Goal: Task Accomplishment & Management: Complete application form

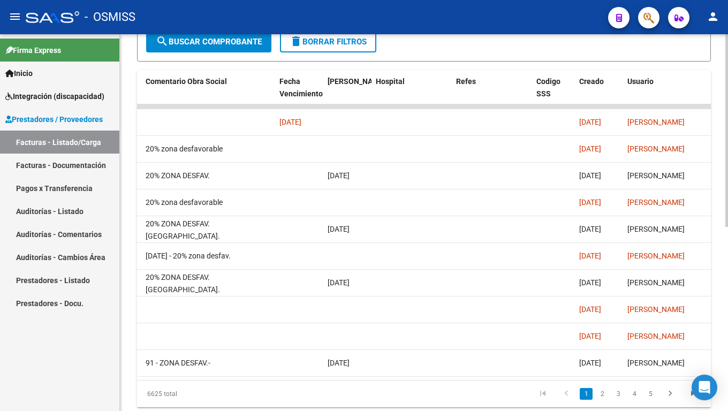
scroll to position [0, 1820]
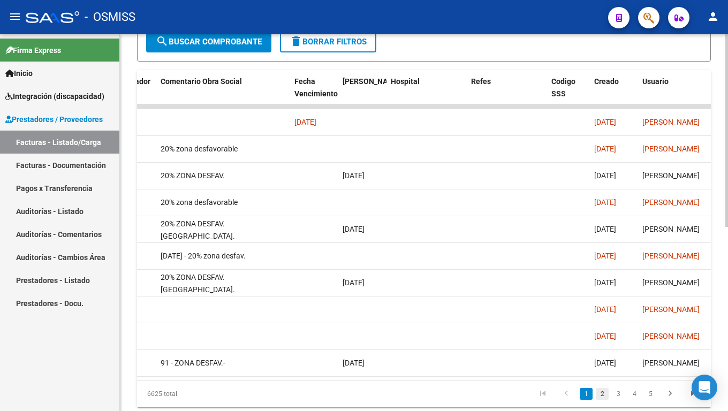
click at [605, 343] on link "2" at bounding box center [602, 394] width 13 height 12
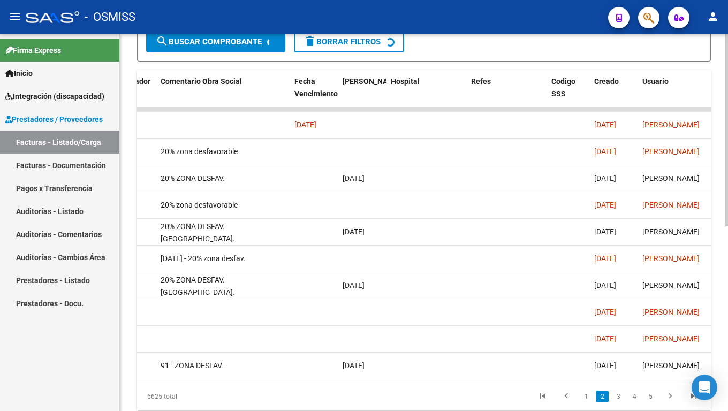
scroll to position [322, 0]
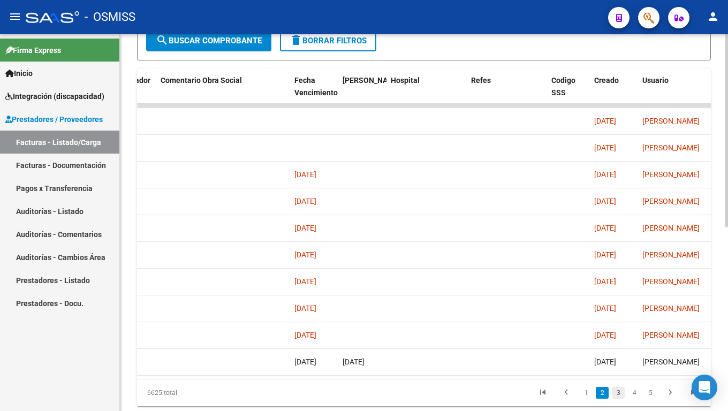
click at [619, 343] on link "3" at bounding box center [618, 393] width 13 height 12
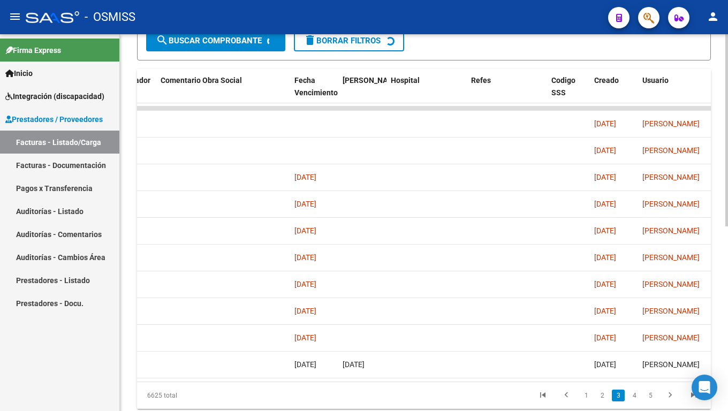
scroll to position [323, 0]
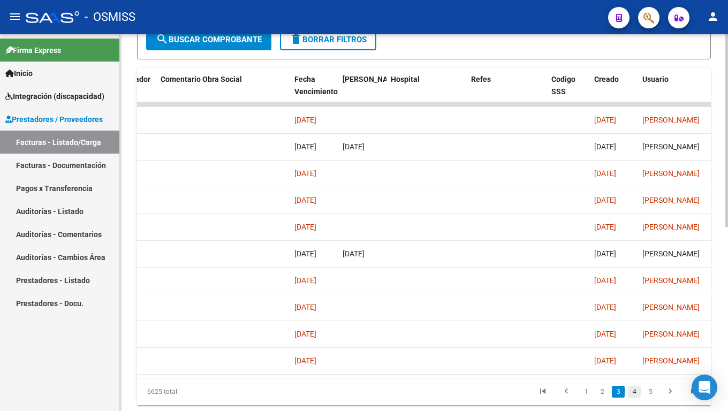
click at [631, 343] on link "4" at bounding box center [634, 392] width 13 height 12
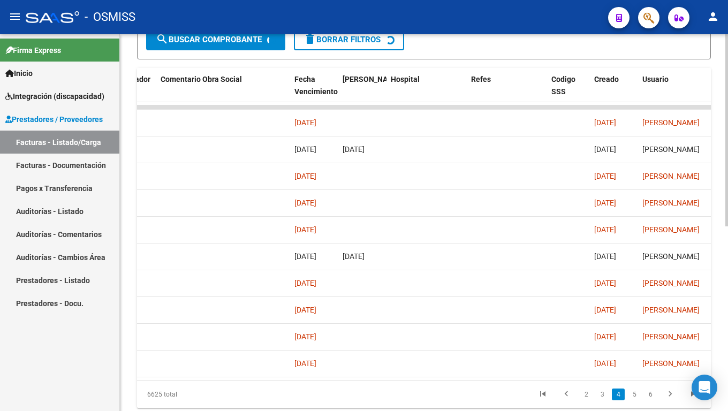
scroll to position [324, 0]
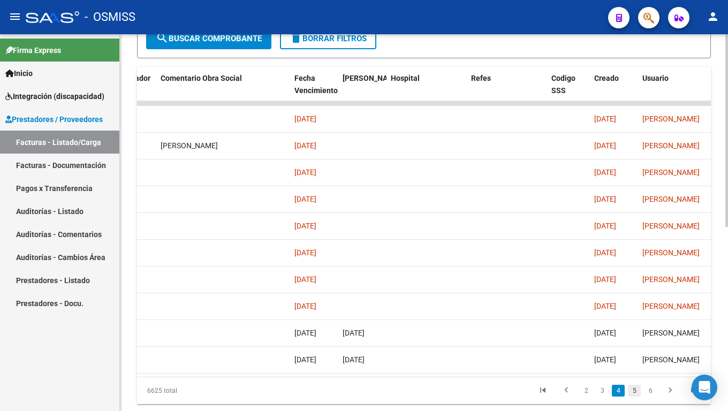
click at [639, 343] on link "5" at bounding box center [634, 391] width 13 height 12
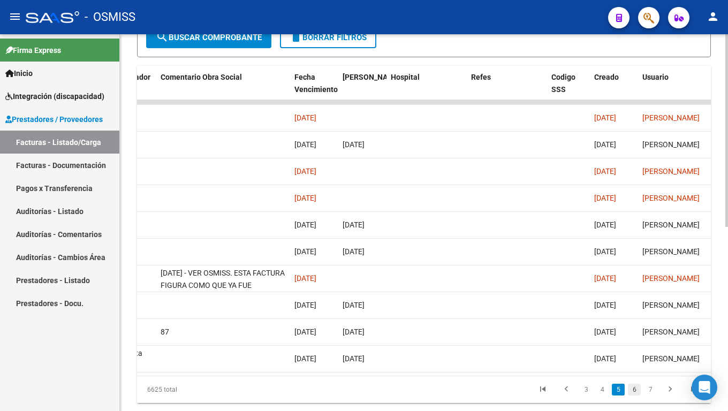
click at [638, 343] on link "6" at bounding box center [634, 390] width 13 height 12
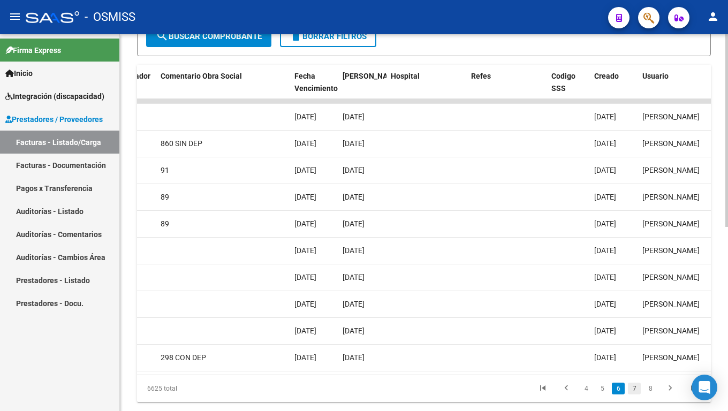
click at [636, 343] on link "7" at bounding box center [634, 389] width 13 height 12
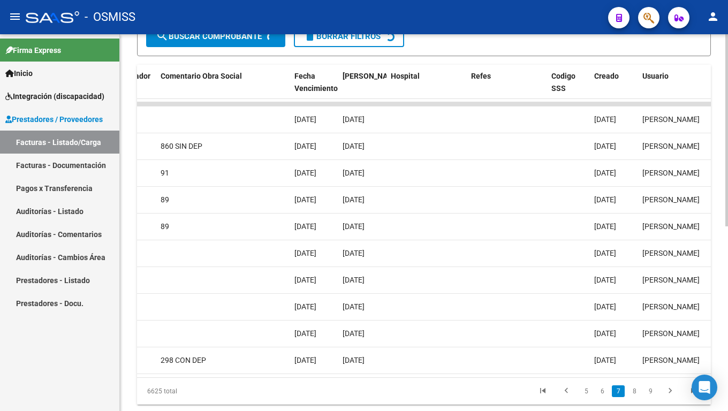
scroll to position [328, 0]
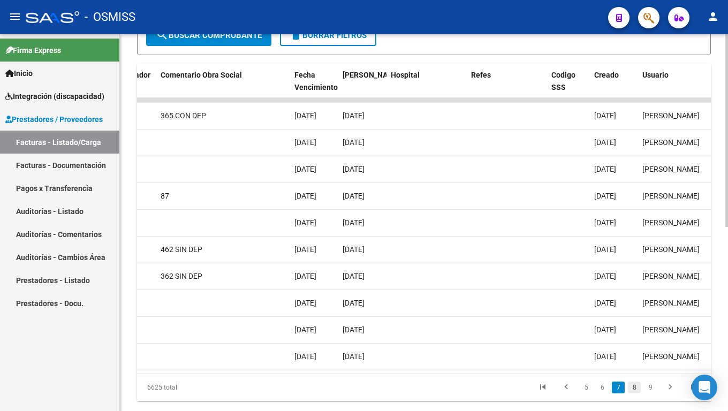
click at [636, 343] on link "8" at bounding box center [634, 388] width 13 height 12
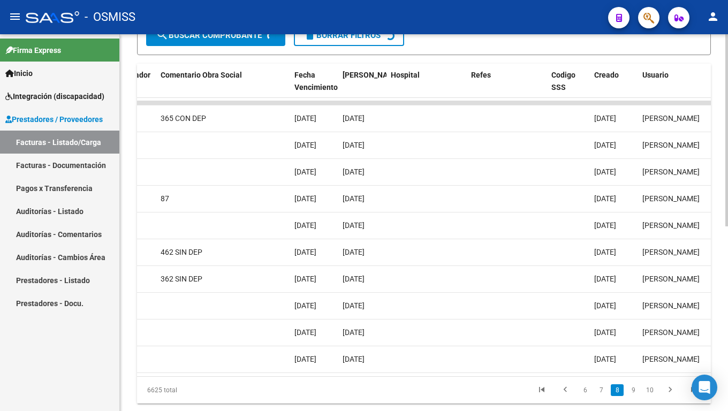
scroll to position [329, 0]
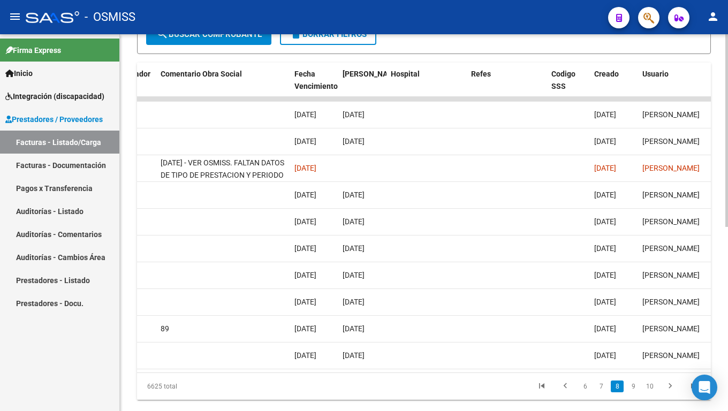
click at [636, 343] on link "9" at bounding box center [633, 387] width 13 height 12
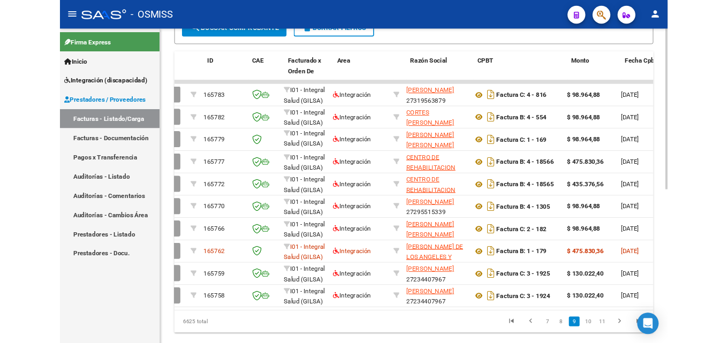
scroll to position [0, 0]
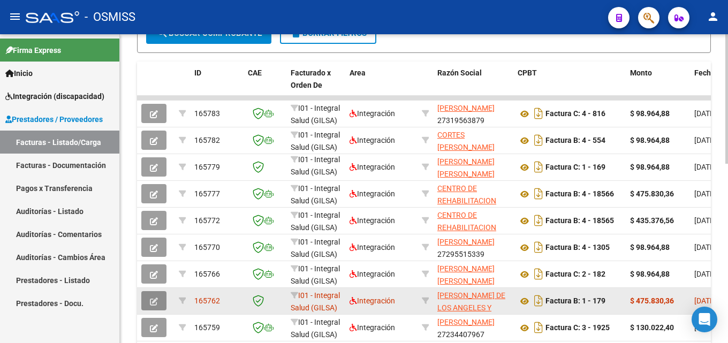
click at [156, 301] on icon "button" at bounding box center [154, 302] width 8 height 8
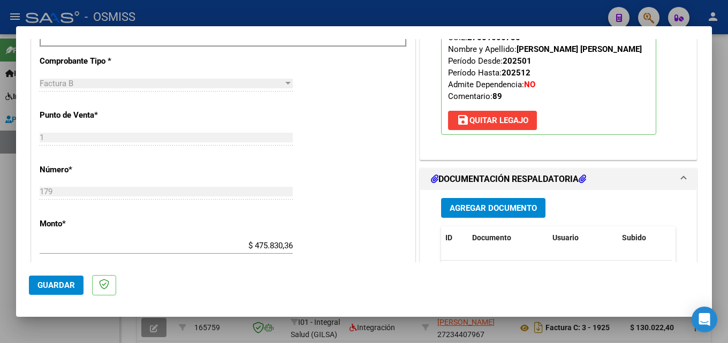
scroll to position [428, 0]
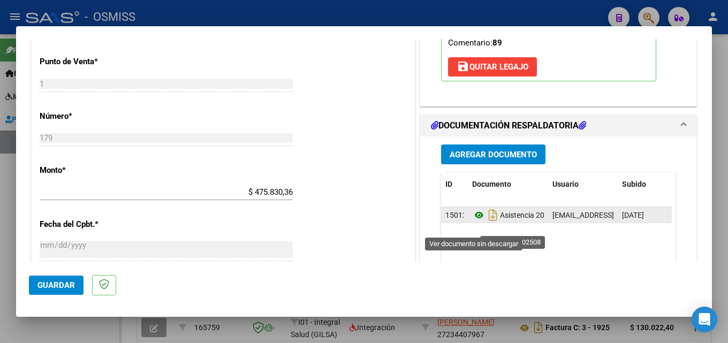
click at [474, 222] on icon at bounding box center [479, 215] width 14 height 13
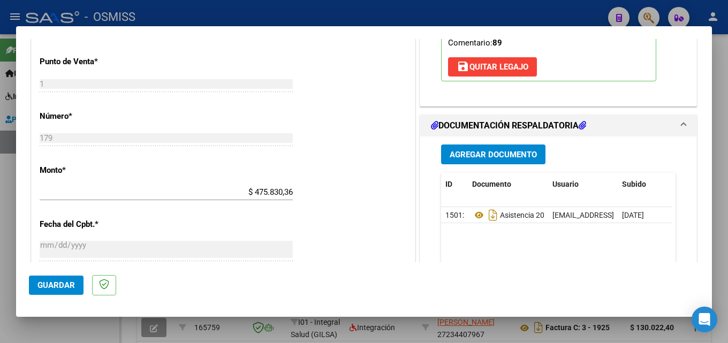
click at [2, 203] on div at bounding box center [364, 171] width 728 height 343
type input "$ 0,00"
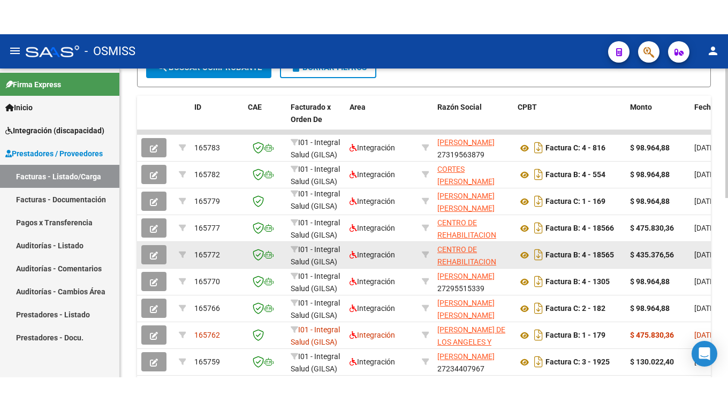
scroll to position [330, 0]
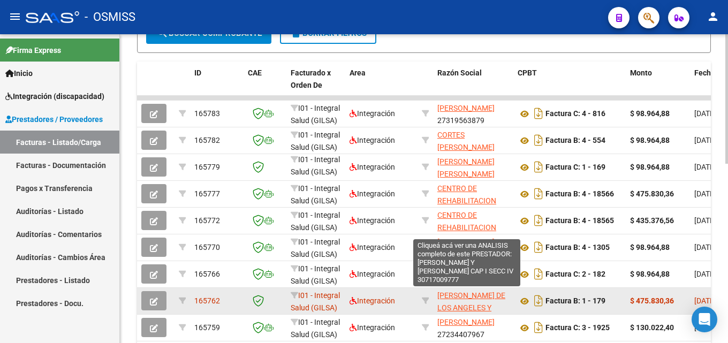
click at [451, 305] on span "[PERSON_NAME] DE LOS ANGELES Y [PERSON_NAME] CAP I SECC IV" at bounding box center [471, 313] width 68 height 45
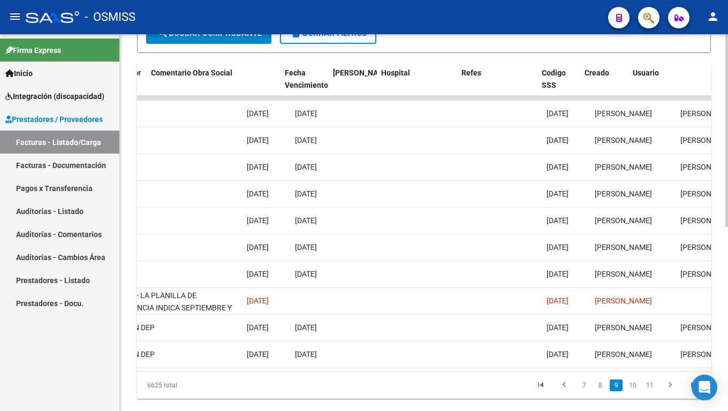
scroll to position [0, 1830]
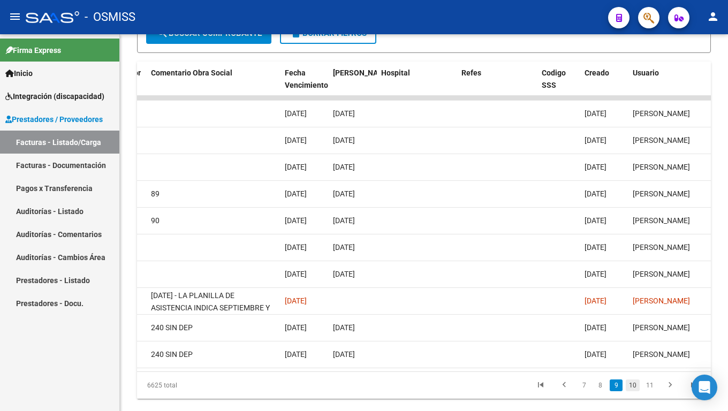
click at [634, 343] on link "10" at bounding box center [633, 386] width 14 height 12
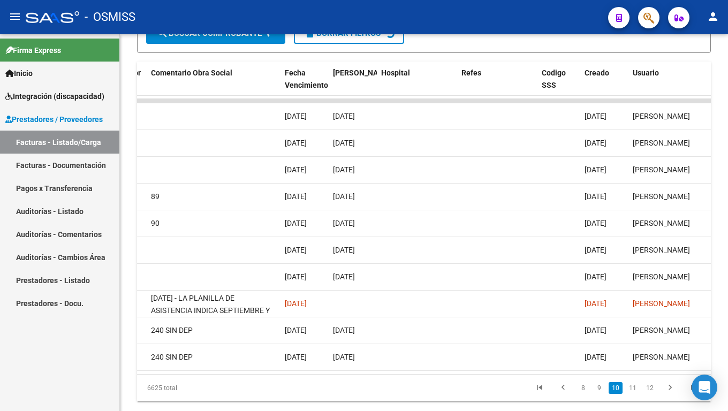
scroll to position [331, 0]
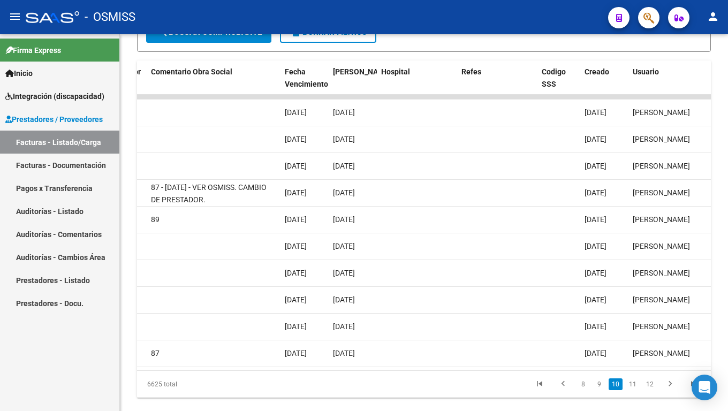
click at [634, 343] on link "11" at bounding box center [633, 384] width 14 height 12
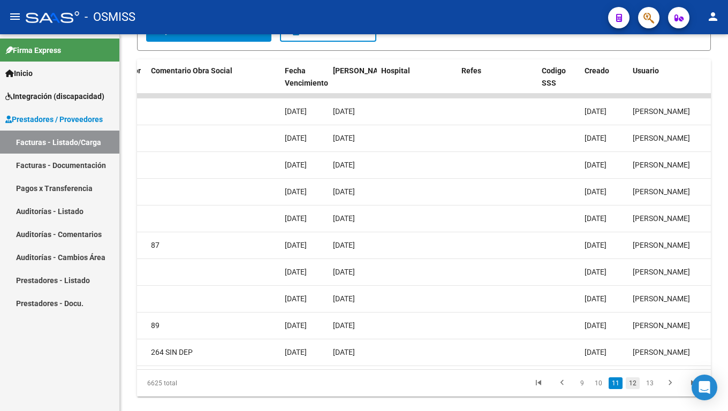
click at [632, 343] on link "12" at bounding box center [633, 383] width 14 height 12
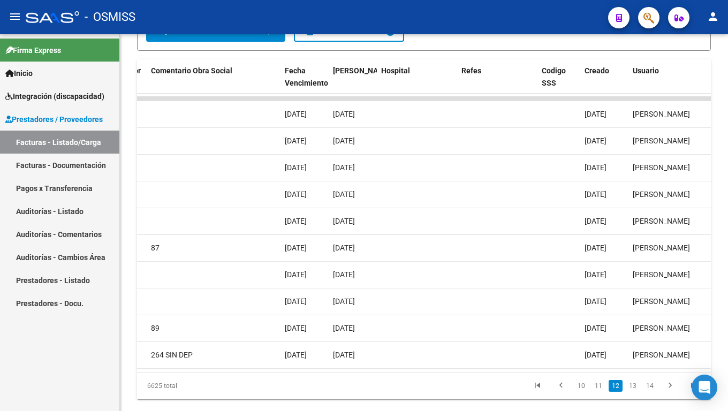
scroll to position [333, 0]
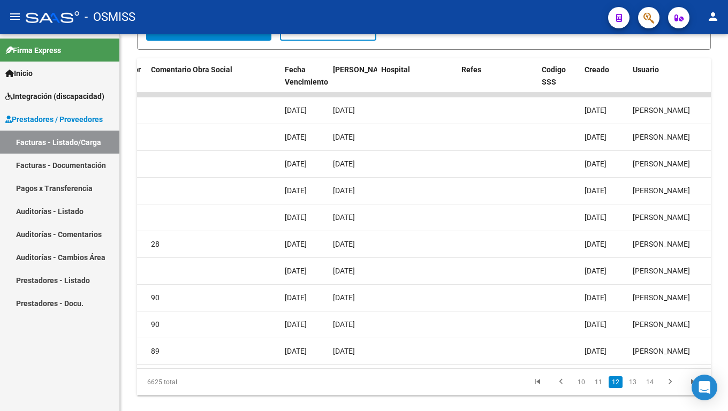
click at [633, 343] on link "13" at bounding box center [633, 382] width 14 height 12
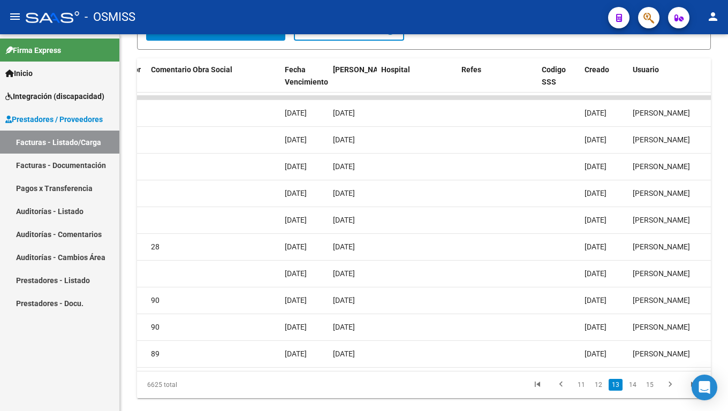
scroll to position [334, 0]
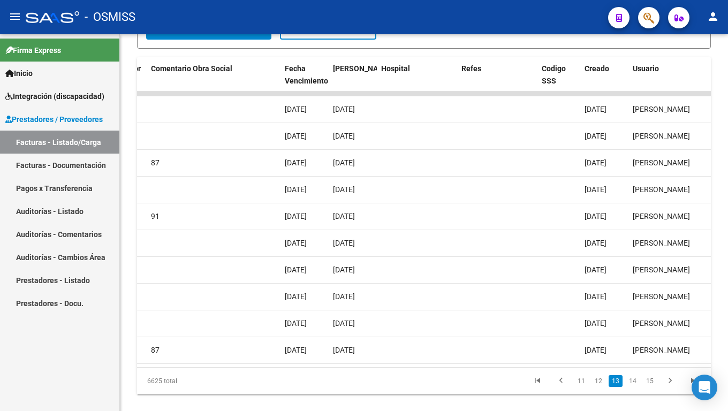
click at [633, 343] on link "14" at bounding box center [633, 381] width 14 height 12
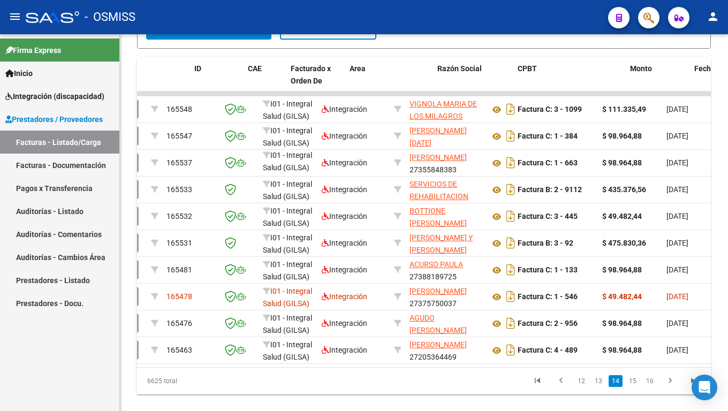
scroll to position [0, 0]
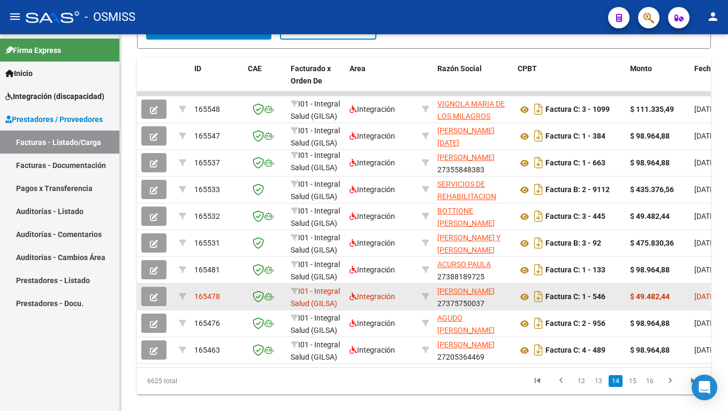
click at [160, 294] on button "button" at bounding box center [153, 296] width 25 height 19
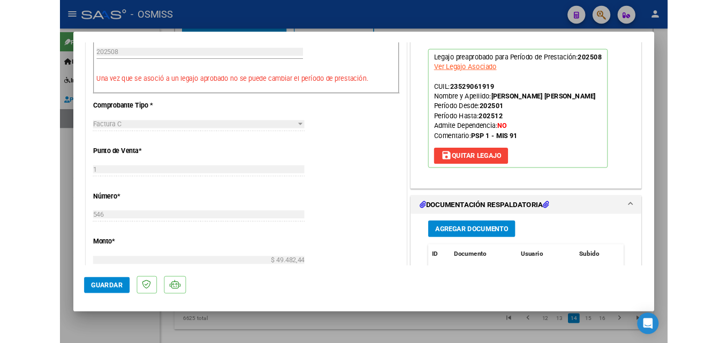
scroll to position [428, 0]
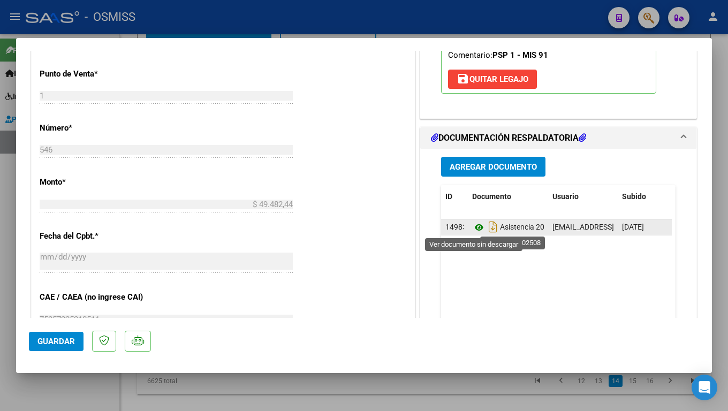
click at [477, 229] on icon at bounding box center [479, 227] width 14 height 13
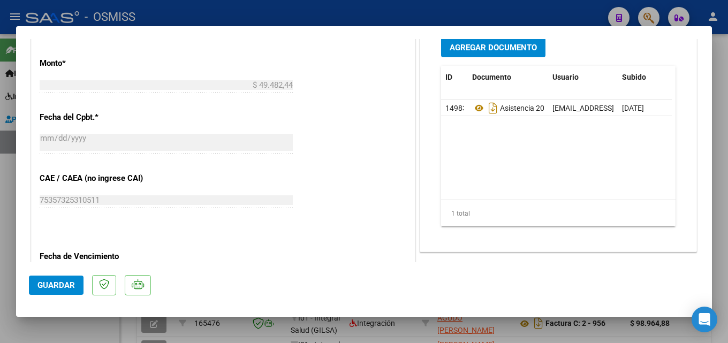
scroll to position [482, 0]
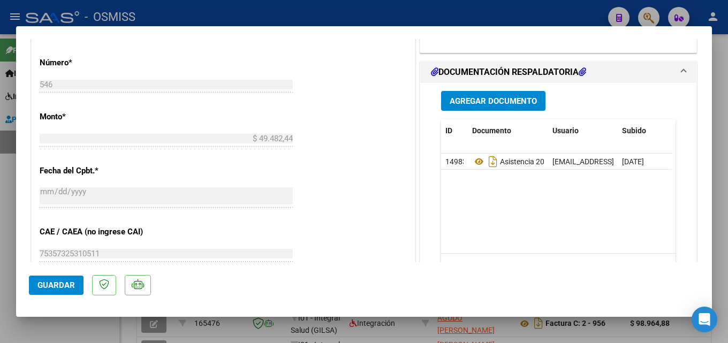
click at [524, 108] on button "Agregar Documento" at bounding box center [493, 101] width 104 height 20
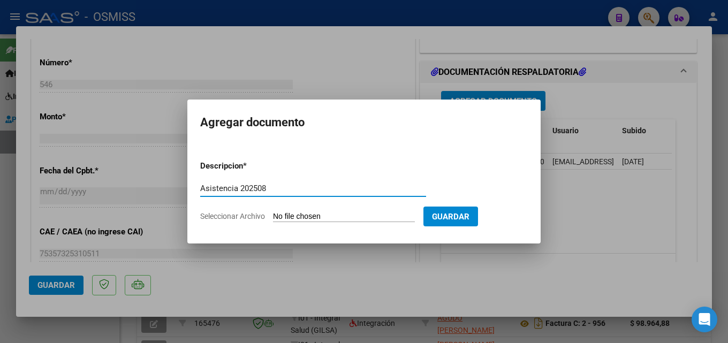
type input "Asistencia 202508"
click at [332, 217] on input "Seleccionar Archivo" at bounding box center [344, 217] width 142 height 10
type input "C:\fakepath\[PERSON_NAME]. Asistencia 202508.pdf"
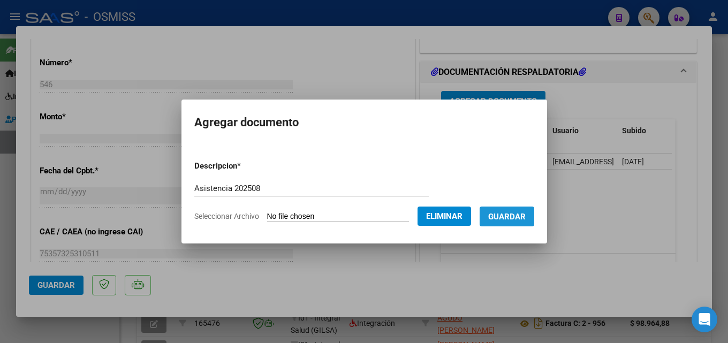
drag, startPoint x: 520, startPoint y: 218, endPoint x: 509, endPoint y: 221, distance: 11.6
click at [520, 219] on span "Guardar" at bounding box center [506, 217] width 37 height 10
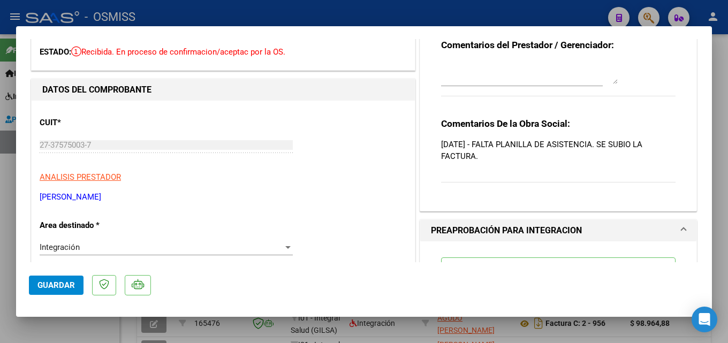
scroll to position [0, 0]
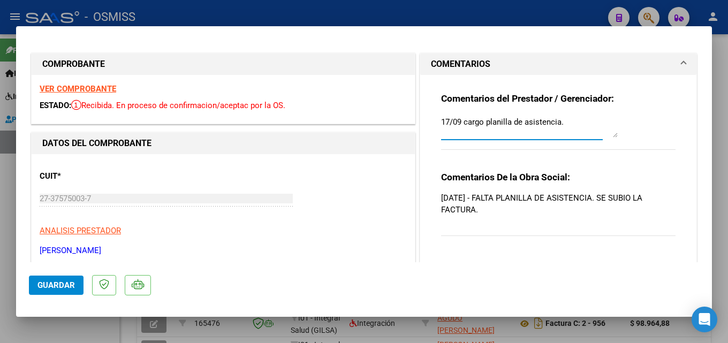
drag, startPoint x: 472, startPoint y: 131, endPoint x: 466, endPoint y: 131, distance: 6.4
click at [472, 131] on textarea "17/09 cargo planilla de asistencia." at bounding box center [529, 126] width 177 height 21
type textarea "17/09 cargo planilla de asistencia."
click at [50, 291] on button "Guardar" at bounding box center [56, 285] width 55 height 19
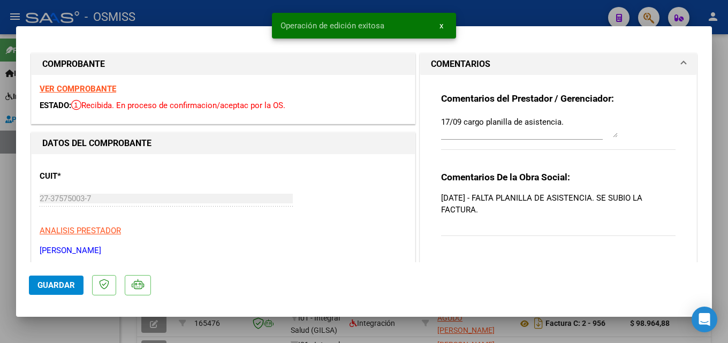
click at [7, 283] on div at bounding box center [364, 171] width 728 height 343
type input "$ 0,00"
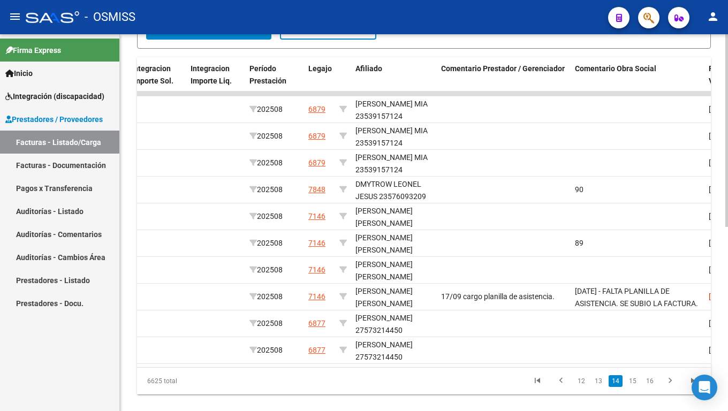
scroll to position [0, 1531]
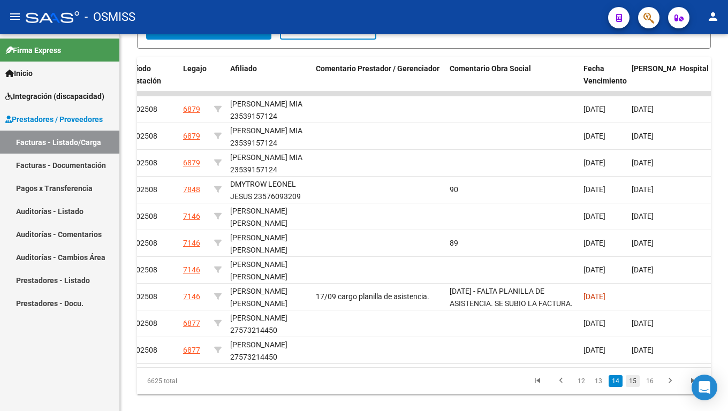
click at [632, 343] on link "15" at bounding box center [633, 381] width 14 height 12
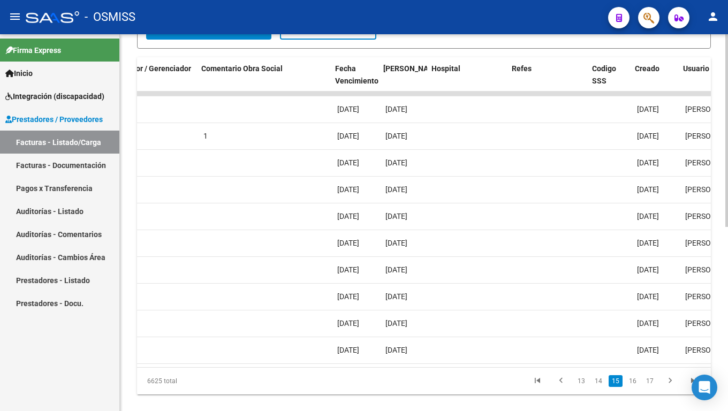
scroll to position [0, 1797]
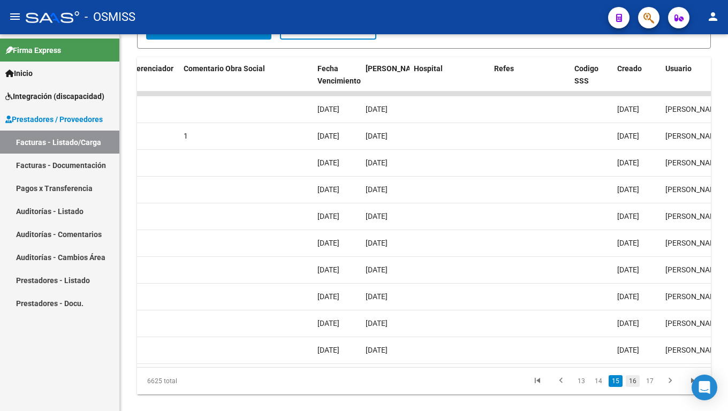
click at [633, 343] on link "16" at bounding box center [633, 381] width 14 height 12
click at [638, 343] on link "17" at bounding box center [633, 381] width 14 height 12
click at [632, 343] on link "18" at bounding box center [633, 381] width 14 height 12
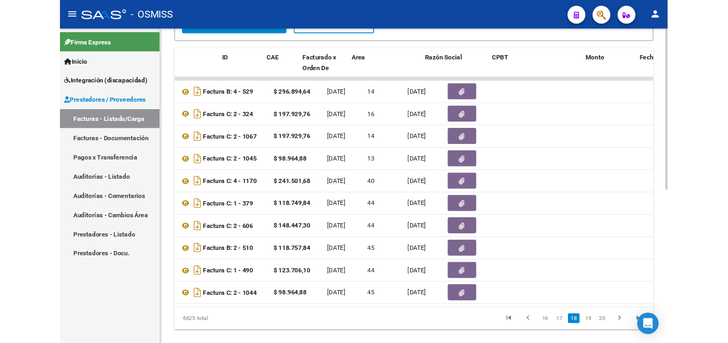
scroll to position [0, 0]
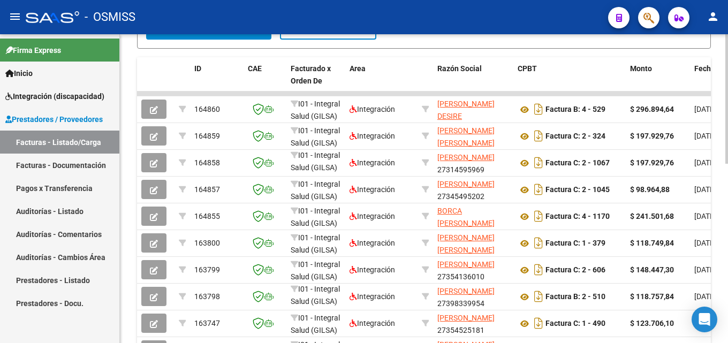
click at [125, 209] on div "Video tutorial PRESTADORES -> Listado de CPBTs Emitidos por Prestadores / Prove…" at bounding box center [424, 64] width 608 height 729
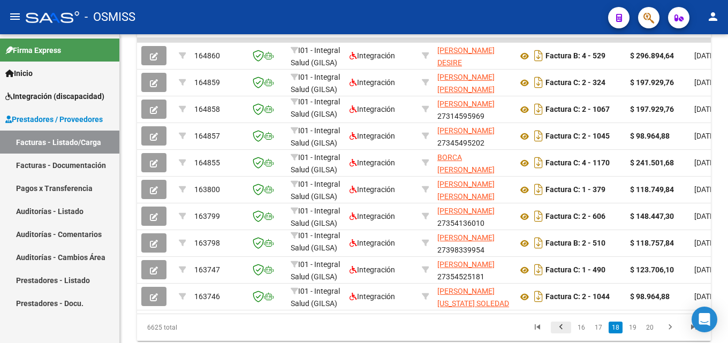
click at [559, 332] on icon "go to previous page" at bounding box center [561, 328] width 14 height 13
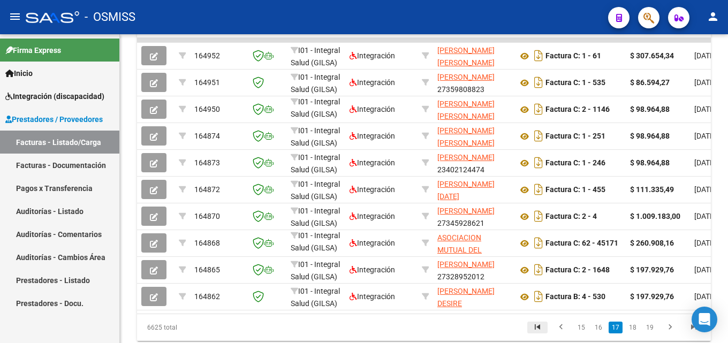
click at [537, 335] on icon "go to first page" at bounding box center [537, 328] width 14 height 13
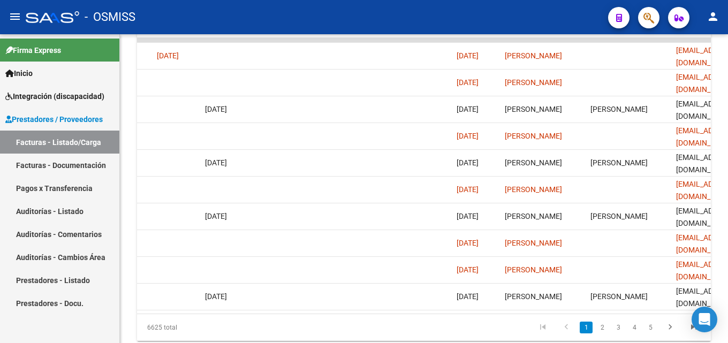
scroll to position [0, 1975]
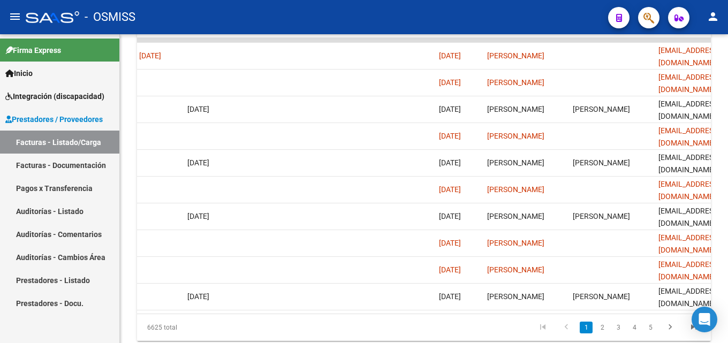
click at [609, 335] on li "2" at bounding box center [602, 328] width 16 height 18
click at [603, 333] on link "2" at bounding box center [602, 328] width 13 height 12
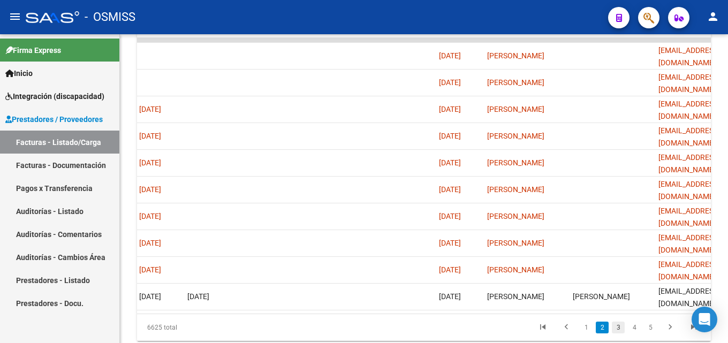
click at [620, 333] on link "3" at bounding box center [618, 328] width 13 height 12
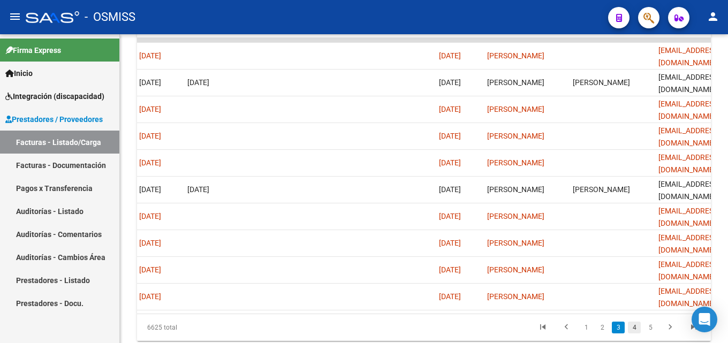
click at [633, 333] on link "4" at bounding box center [634, 328] width 13 height 12
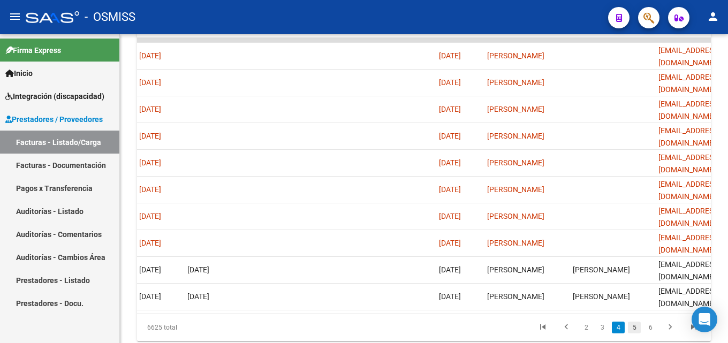
click at [638, 333] on link "5" at bounding box center [634, 328] width 13 height 12
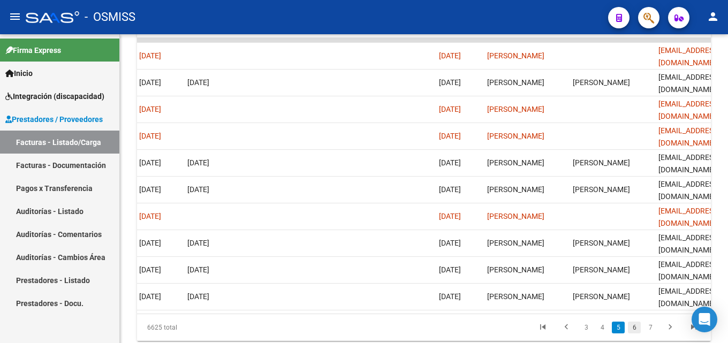
click at [635, 333] on link "6" at bounding box center [634, 328] width 13 height 12
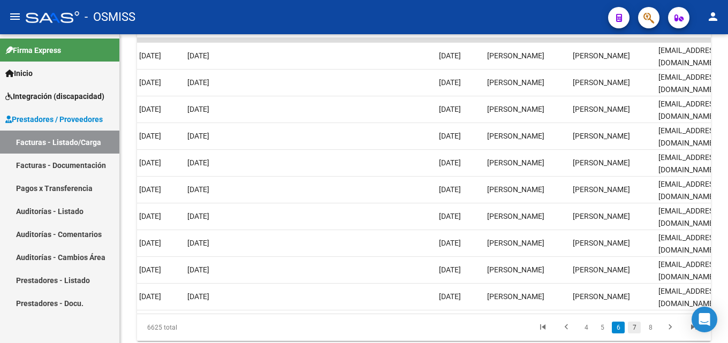
click at [635, 333] on link "7" at bounding box center [634, 328] width 13 height 12
click at [636, 333] on link "8" at bounding box center [634, 328] width 13 height 12
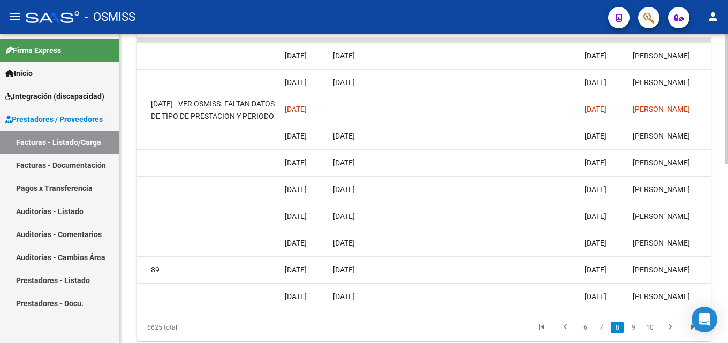
scroll to position [0, 1764]
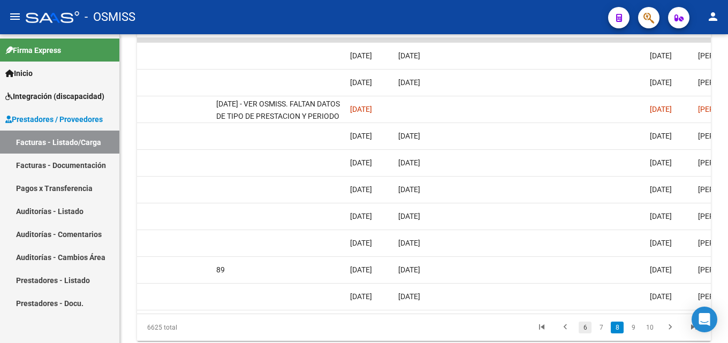
click at [584, 333] on link "6" at bounding box center [585, 328] width 13 height 12
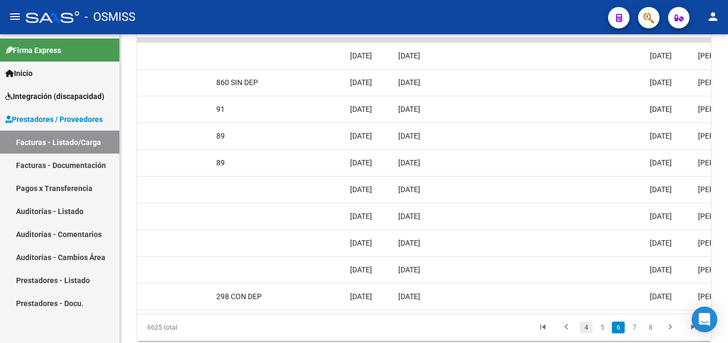
click at [583, 333] on link "4" at bounding box center [586, 328] width 13 height 12
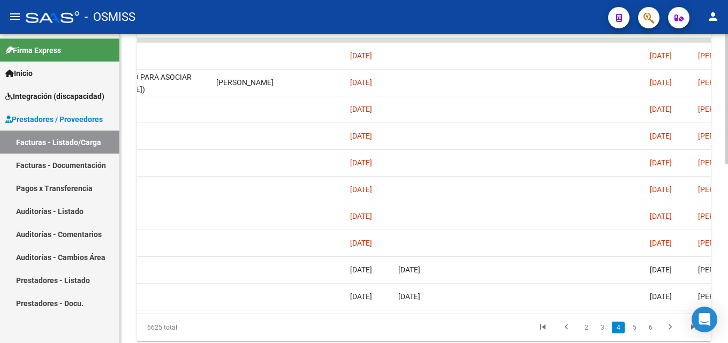
scroll to position [0, 1822]
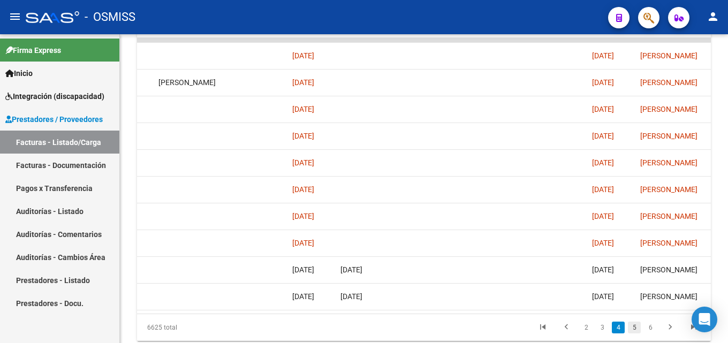
click at [630, 333] on link "5" at bounding box center [634, 328] width 13 height 12
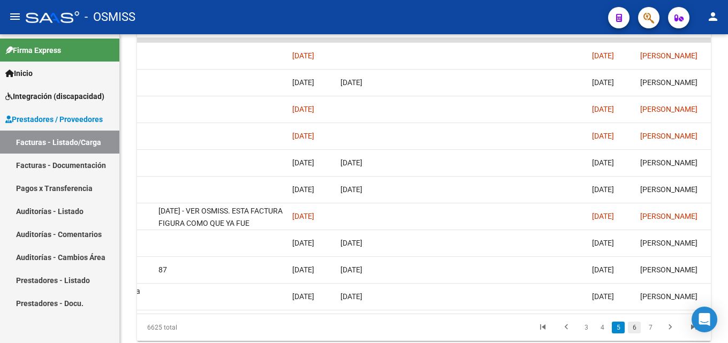
click at [633, 333] on link "6" at bounding box center [634, 328] width 13 height 12
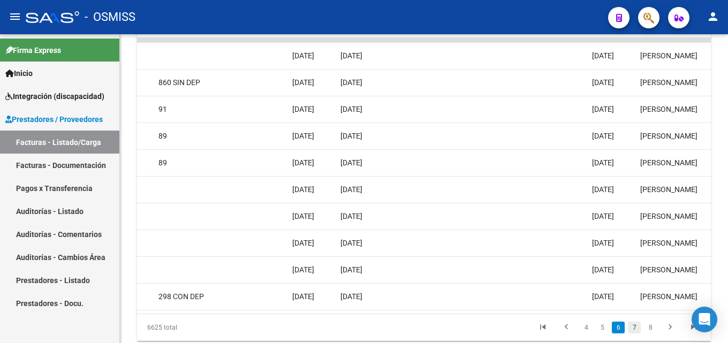
click at [635, 333] on link "7" at bounding box center [634, 328] width 13 height 12
click at [635, 333] on link "8" at bounding box center [634, 328] width 13 height 12
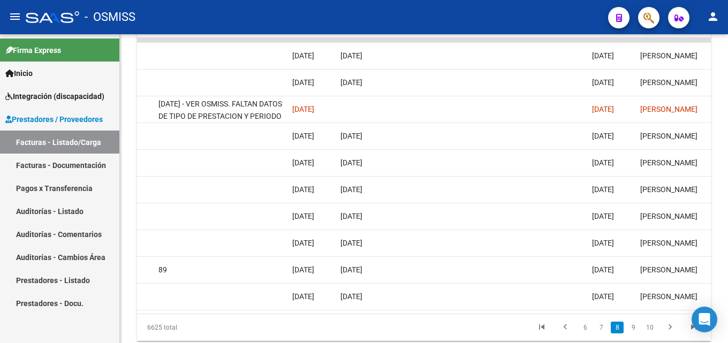
click at [635, 333] on link "9" at bounding box center [633, 328] width 13 height 12
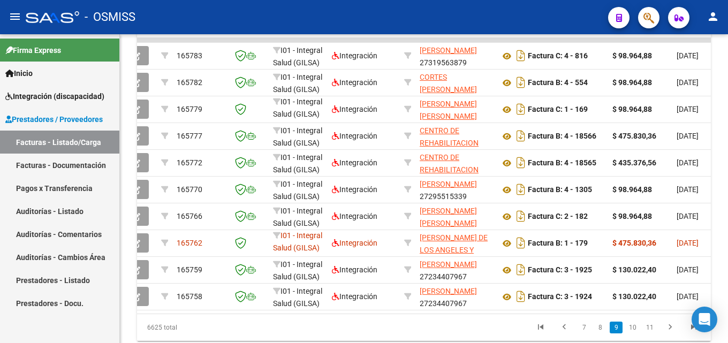
scroll to position [0, 0]
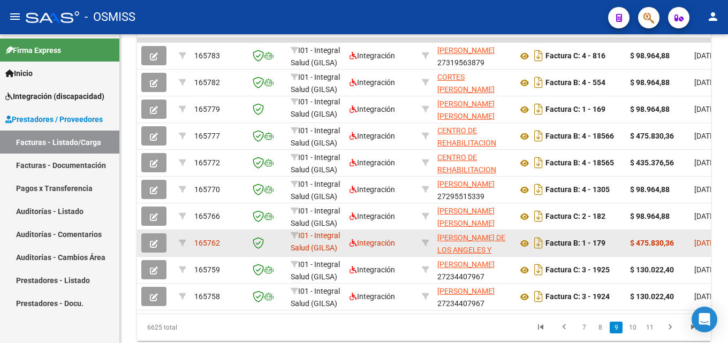
click at [149, 240] on button "button" at bounding box center [153, 242] width 25 height 19
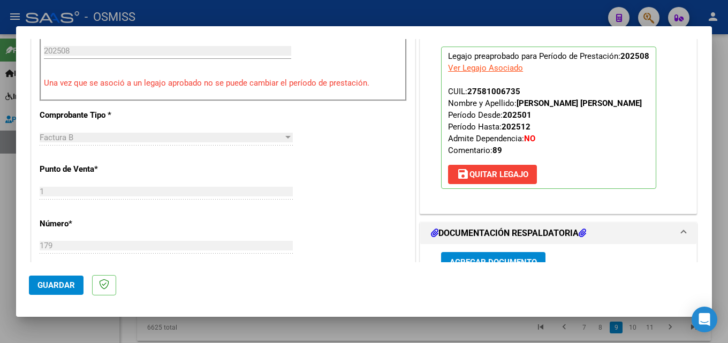
scroll to position [428, 0]
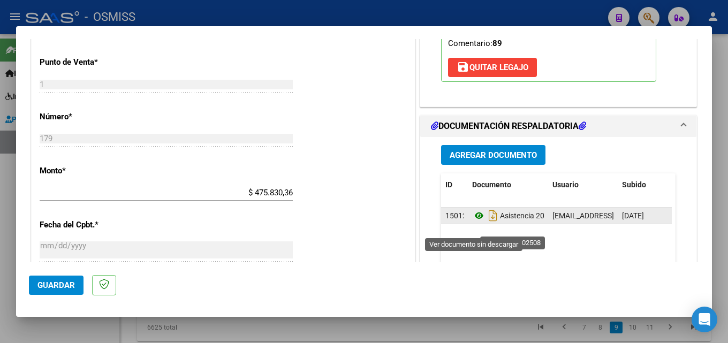
click at [476, 222] on icon at bounding box center [479, 215] width 14 height 13
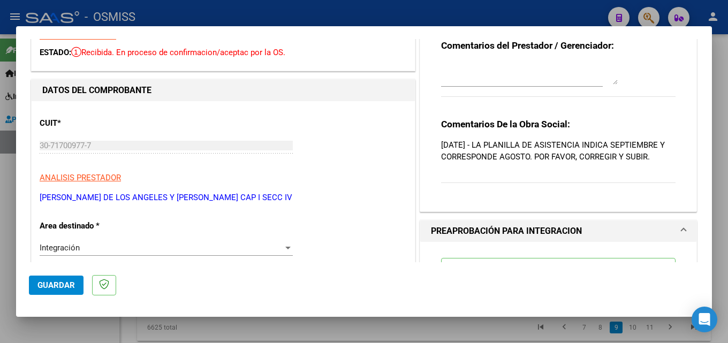
scroll to position [0, 0]
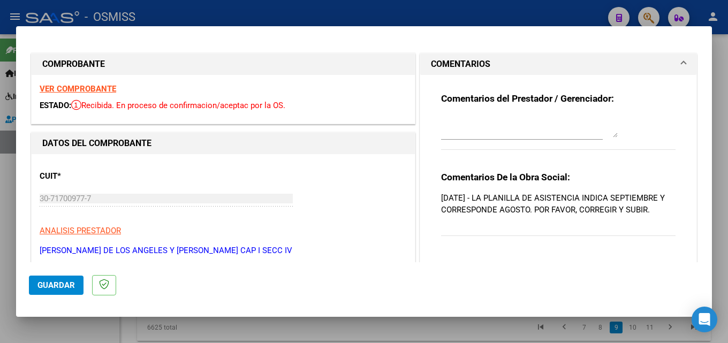
drag, startPoint x: 520, startPoint y: 222, endPoint x: 484, endPoint y: 196, distance: 44.4
click at [484, 196] on p "[DATE] - LA PLANILLA DE ASISTENCIA INDICA SEPTIEMBRE Y CORRESPONDE AGOSTO. POR …" at bounding box center [558, 204] width 234 height 24
copy p "LA PLANILLA DE ASISTENCIA INDICA SEPTIEMBRE Y CORRESPONDE AGOSTO. POR FAVOR, CO…"
type input "$ 0,00"
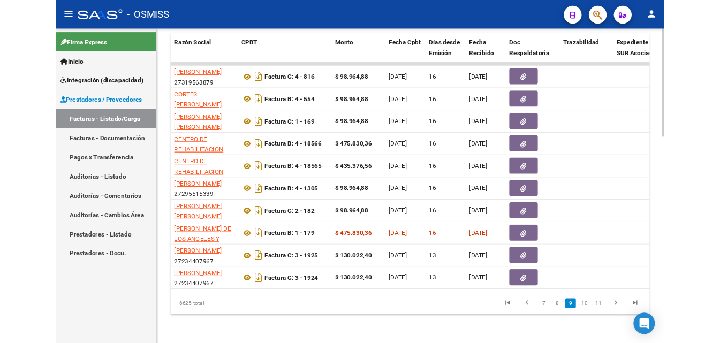
scroll to position [415, 0]
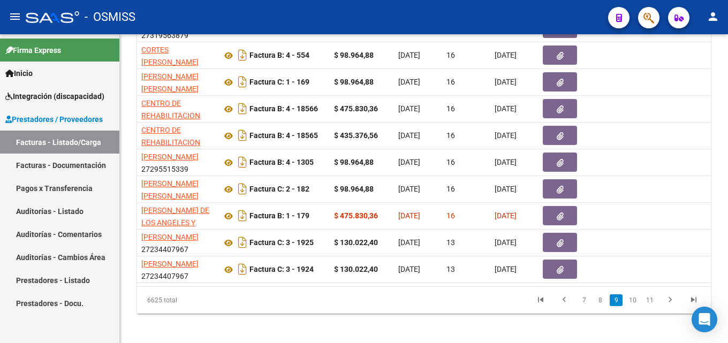
click at [714, 18] on mat-icon "person" at bounding box center [713, 16] width 13 height 13
click at [699, 70] on button "exit_to_app Salir" at bounding box center [690, 71] width 65 height 26
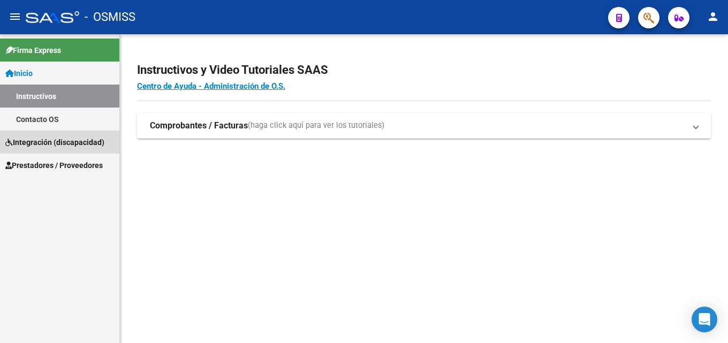
click at [40, 142] on span "Integración (discapacidad)" at bounding box center [54, 143] width 99 height 12
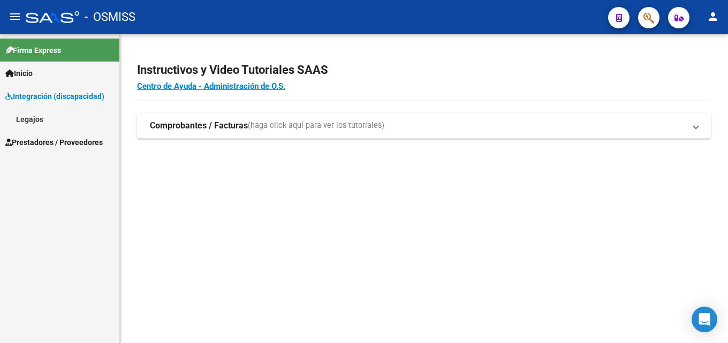
click at [39, 142] on span "Prestadores / Proveedores" at bounding box center [53, 143] width 97 height 12
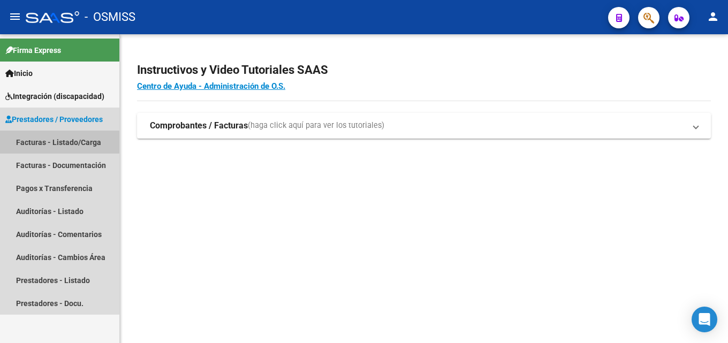
click at [50, 142] on link "Facturas - Listado/Carga" at bounding box center [59, 142] width 119 height 23
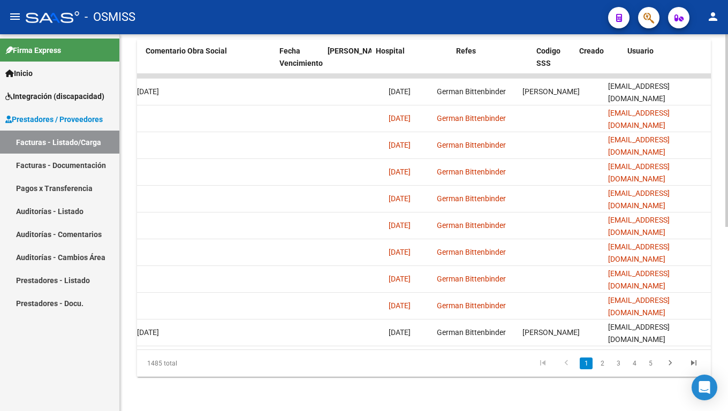
scroll to position [0, 1815]
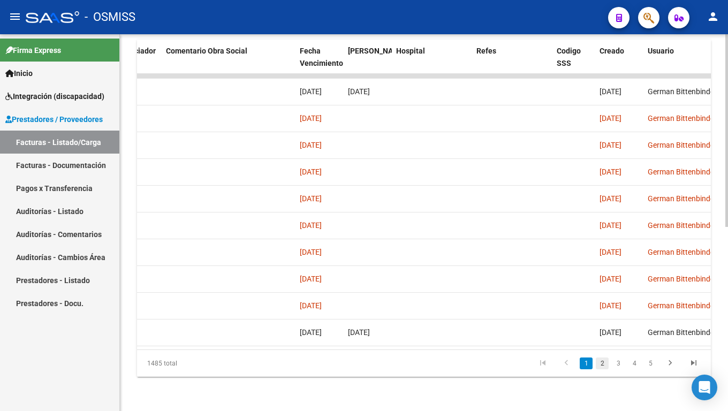
click at [602, 343] on link "2" at bounding box center [602, 364] width 13 height 12
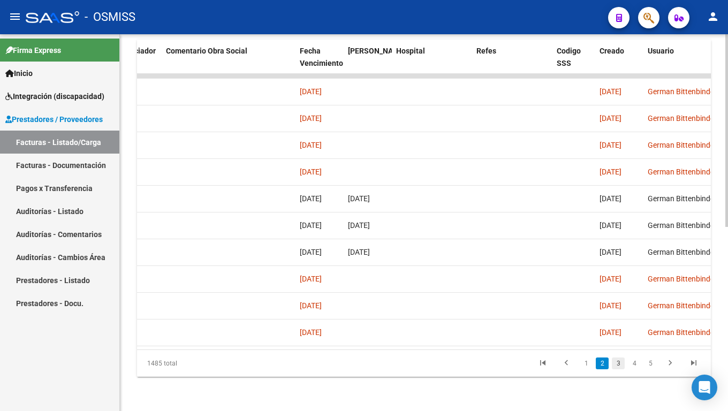
click at [617, 343] on link "3" at bounding box center [618, 364] width 13 height 12
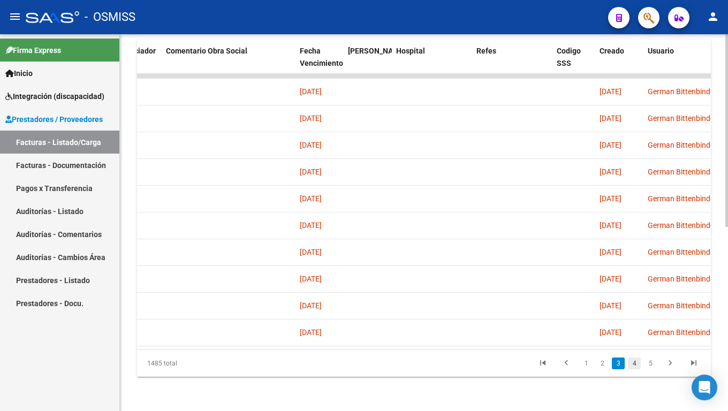
click at [635, 343] on link "4" at bounding box center [634, 364] width 13 height 12
click at [635, 343] on link "5" at bounding box center [634, 364] width 13 height 12
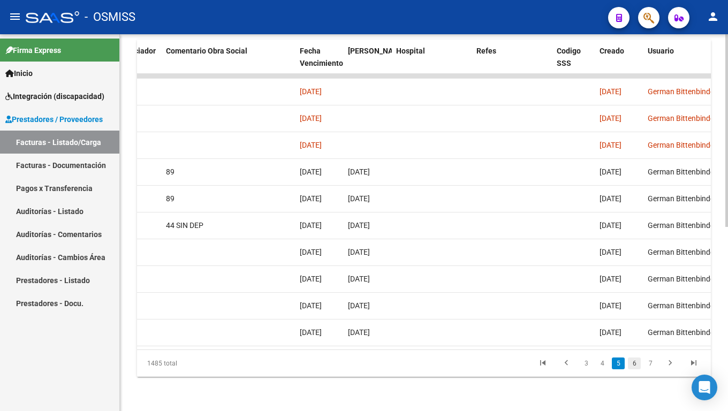
click at [635, 343] on link "6" at bounding box center [634, 364] width 13 height 12
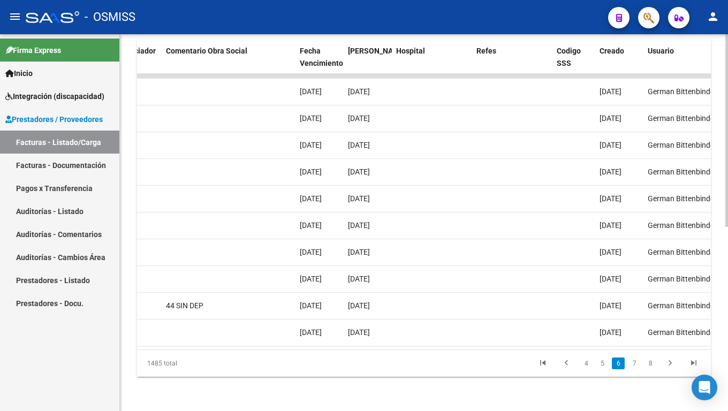
click at [635, 343] on link "7" at bounding box center [634, 364] width 13 height 12
click at [635, 343] on link "8" at bounding box center [634, 364] width 13 height 12
click at [635, 343] on link "9" at bounding box center [633, 364] width 13 height 12
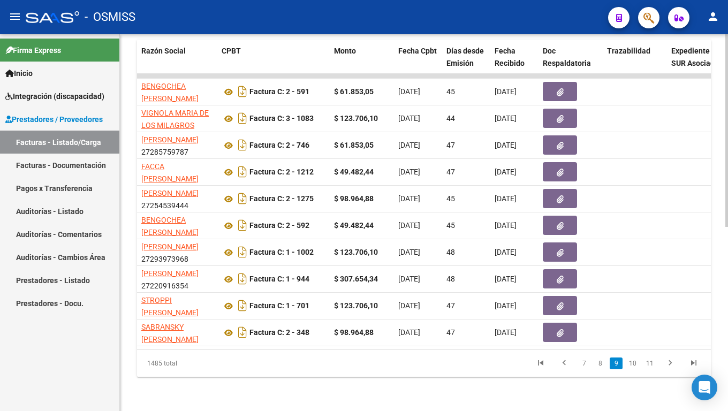
scroll to position [0, 0]
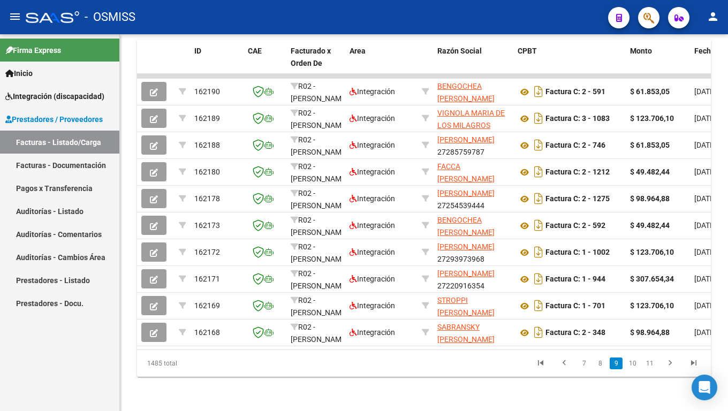
click at [710, 20] on mat-icon "person" at bounding box center [713, 16] width 13 height 13
click at [708, 74] on button "exit_to_app Salir" at bounding box center [690, 71] width 65 height 26
